Goal: Transaction & Acquisition: Book appointment/travel/reservation

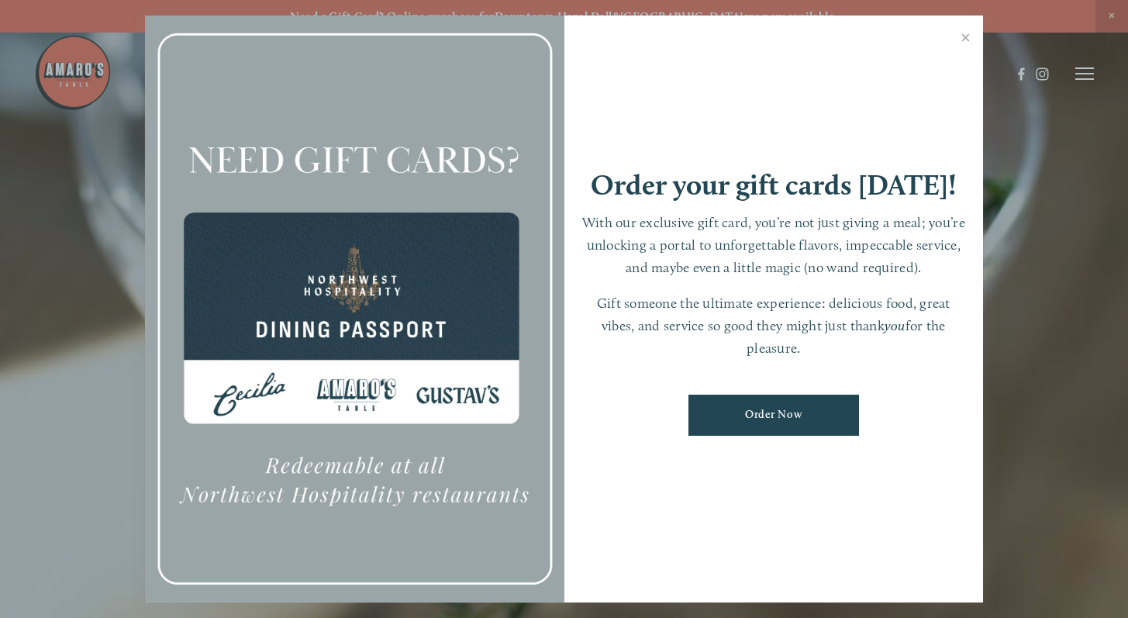
click at [966, 37] on link "Close" at bounding box center [966, 39] width 30 height 43
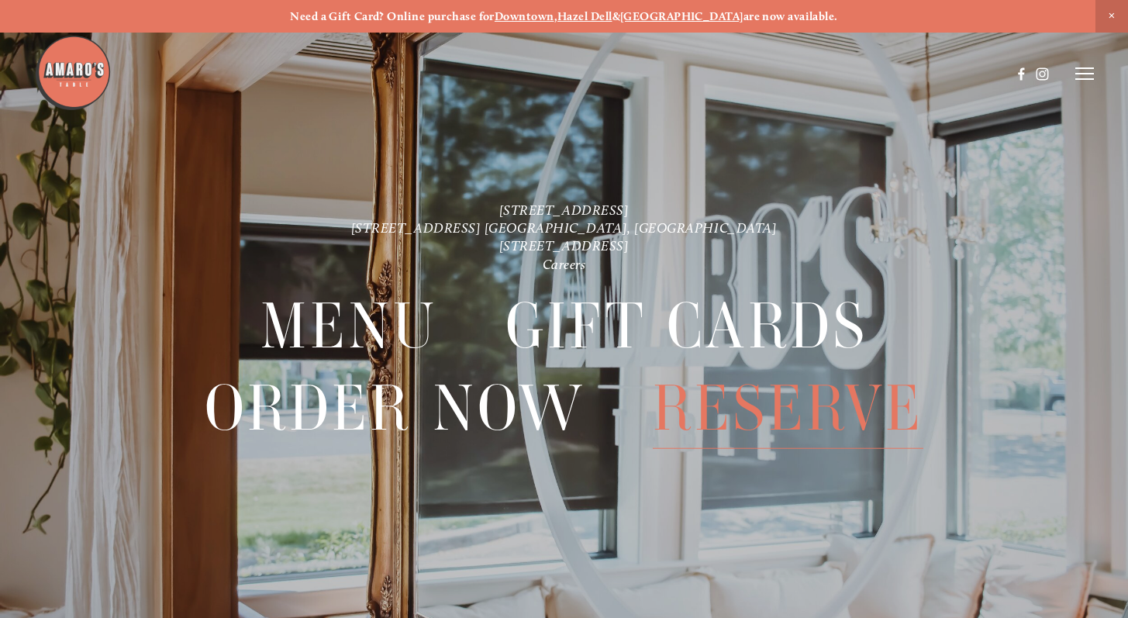
click at [806, 402] on span "Reserve" at bounding box center [788, 407] width 271 height 81
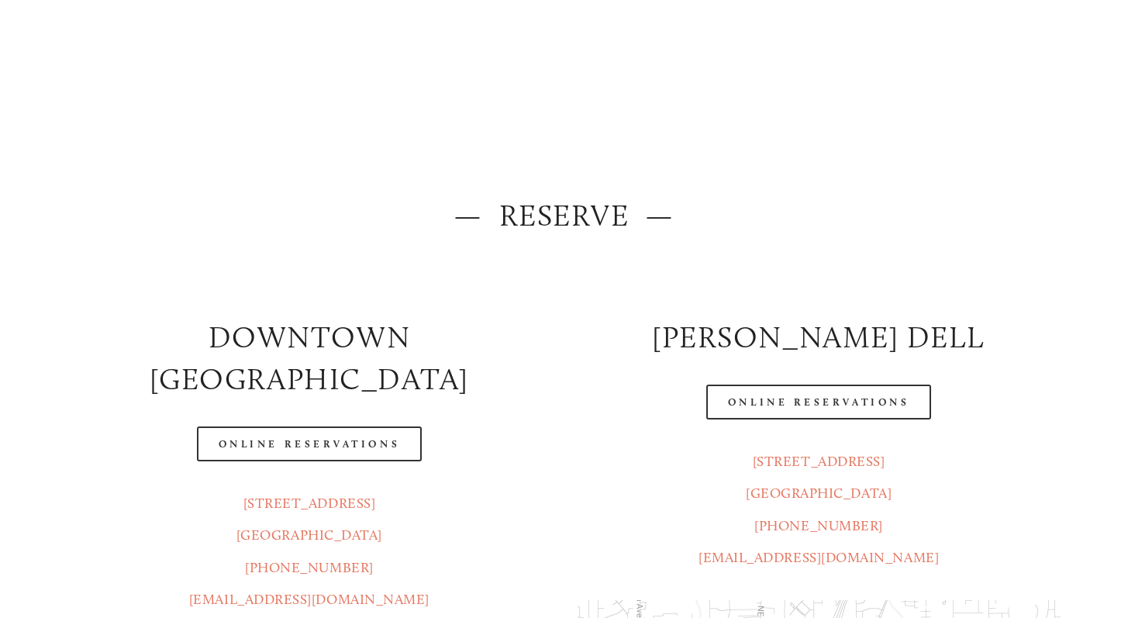
scroll to position [44, 0]
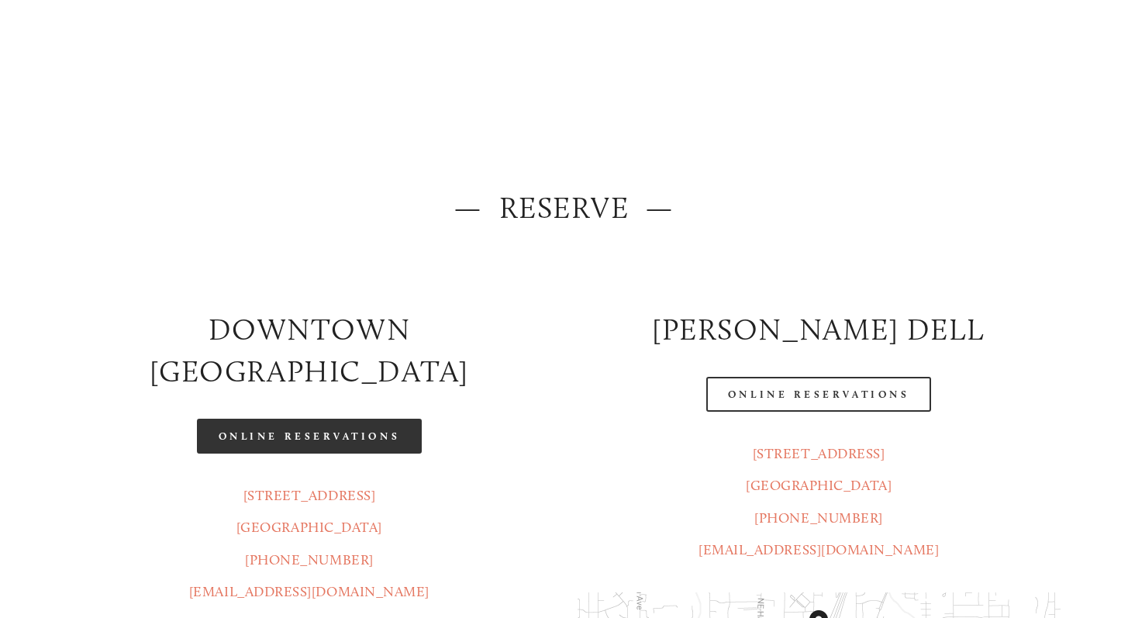
click at [286, 419] on link "Online Reservations" at bounding box center [309, 436] width 225 height 35
